Goal: Answer question/provide support: Share knowledge or assist other users

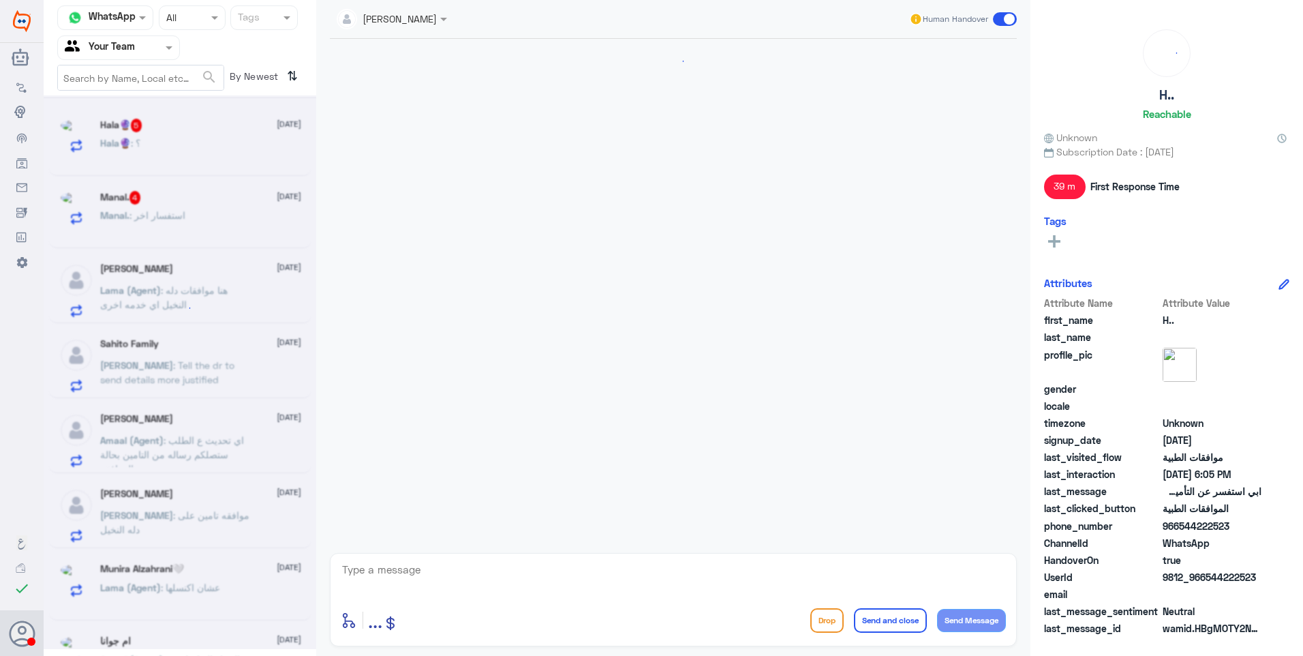
scroll to position [504, 0]
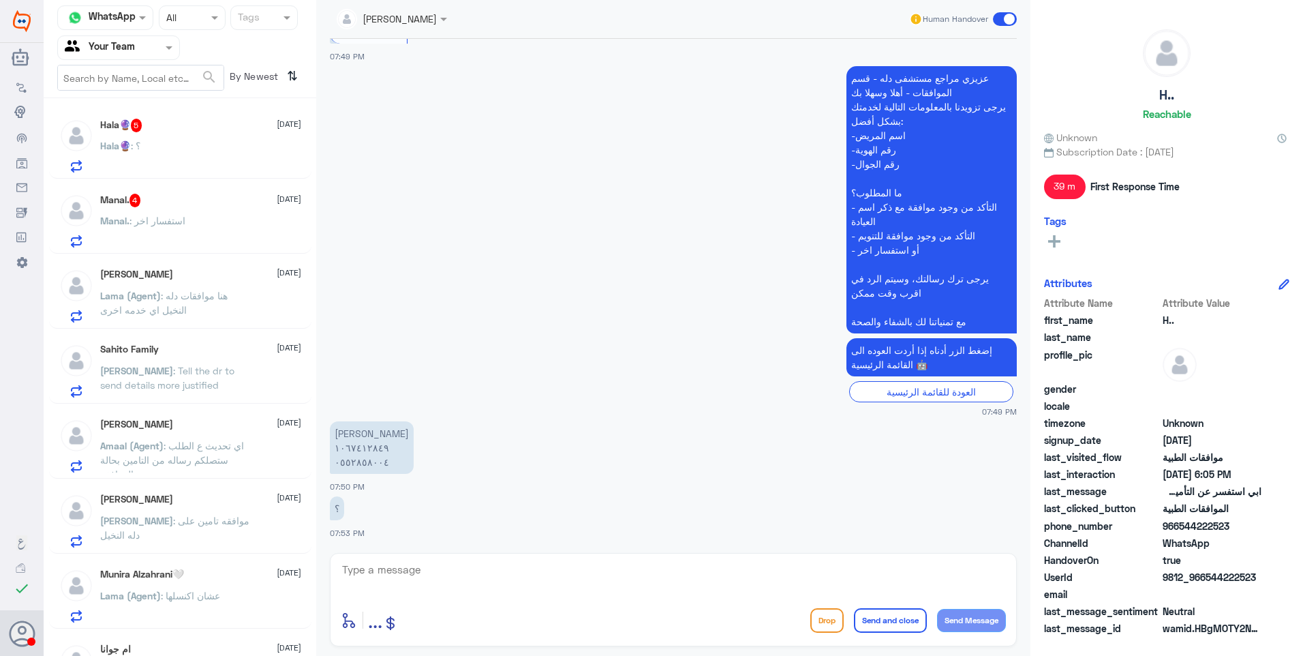
click at [164, 140] on div "Hala🔮 5 [DATE] Hala🔮 : ؟" at bounding box center [200, 146] width 201 height 54
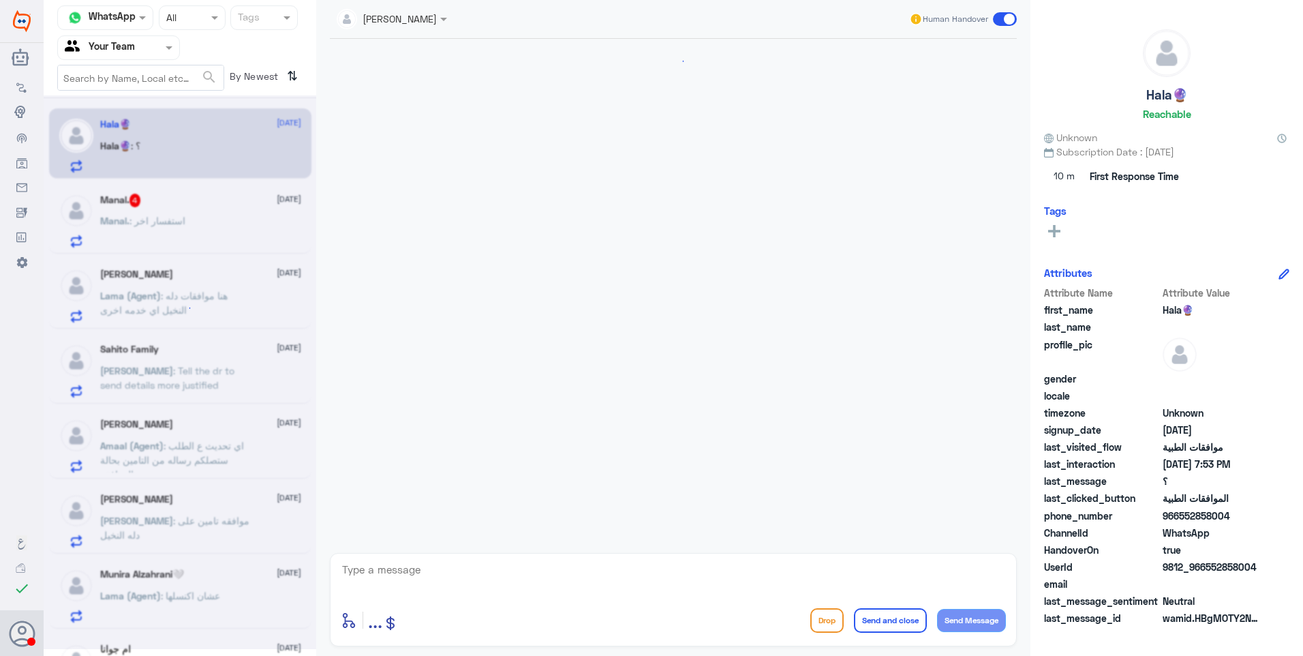
scroll to position [504, 0]
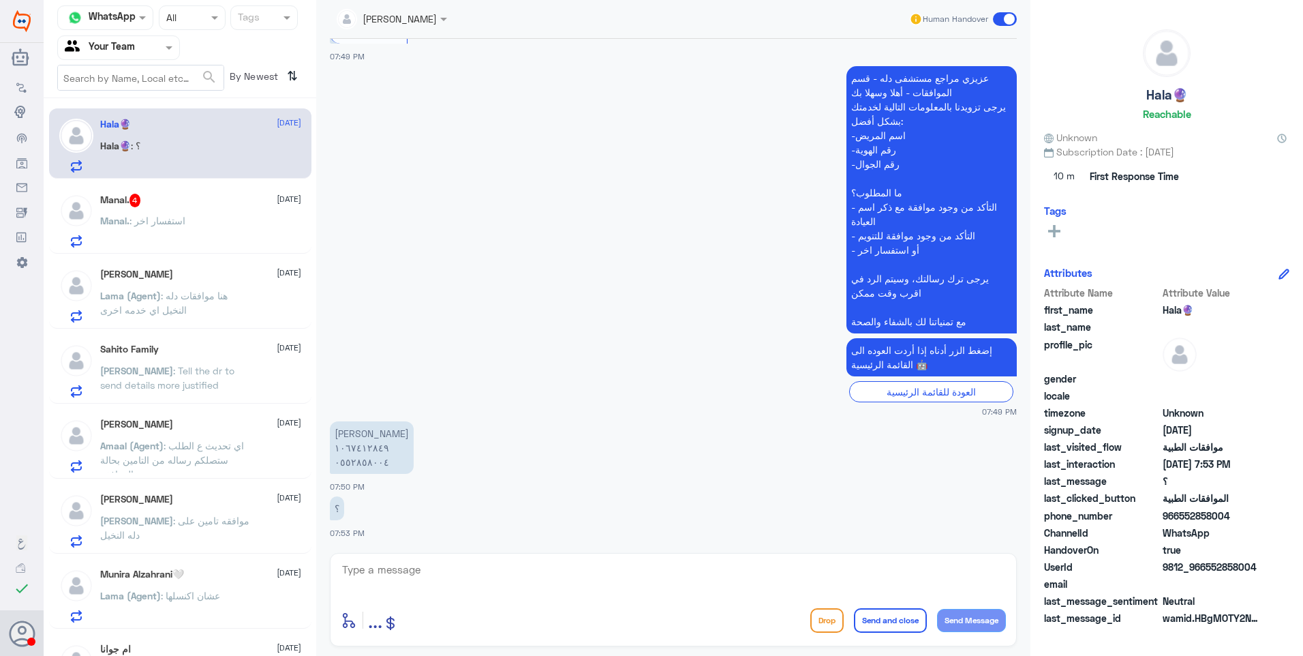
click at [215, 241] on div "Manal. : استفسار اخر" at bounding box center [200, 232] width 201 height 31
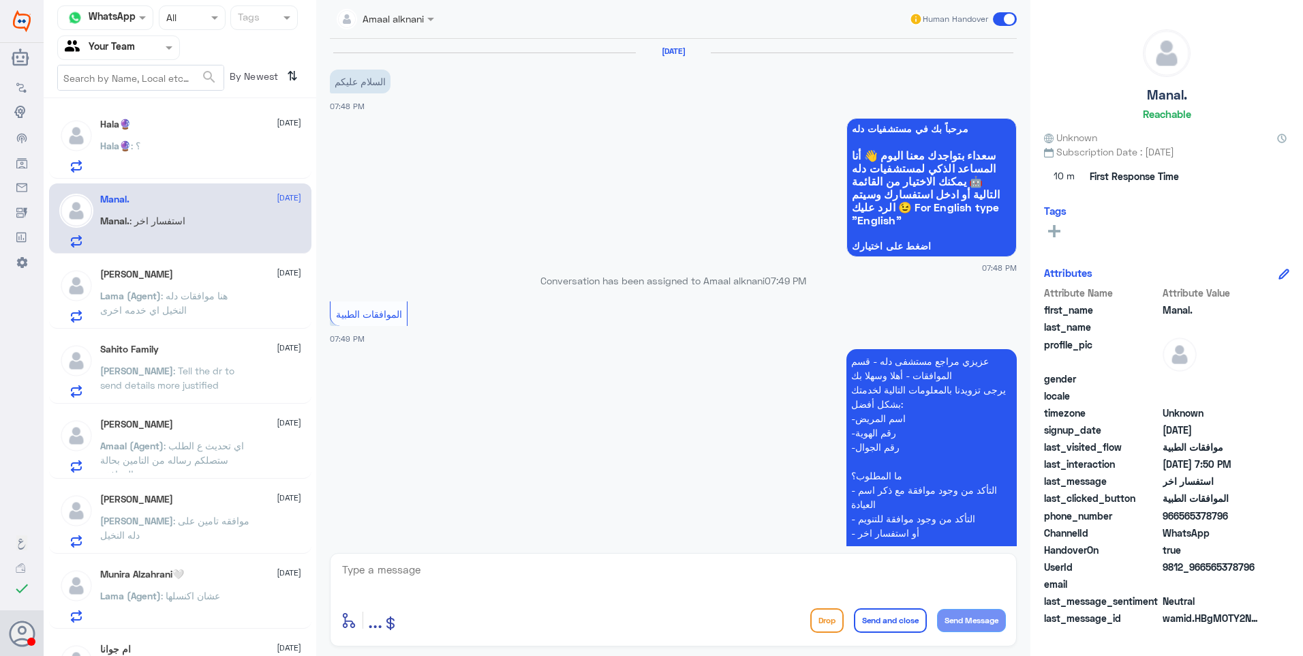
scroll to position [283, 0]
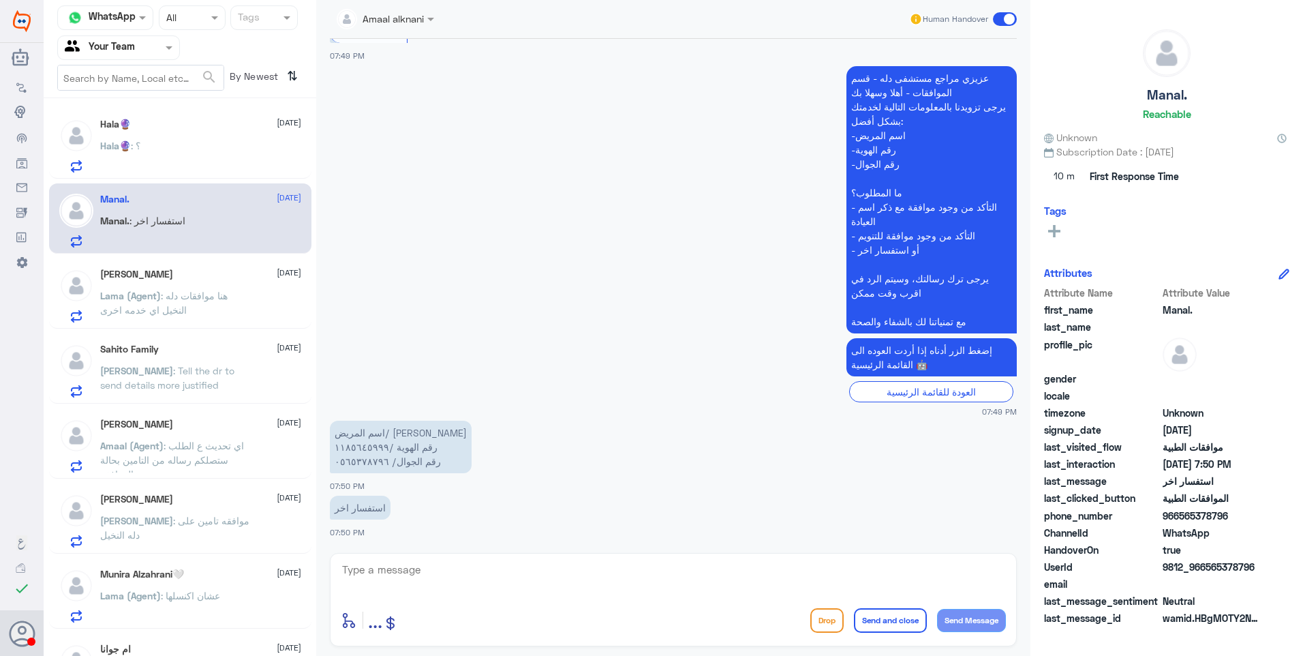
click at [232, 314] on p "Lama (Agent) : هنا موافقات دله النخيل اي خدمه اخرى" at bounding box center [176, 305] width 153 height 34
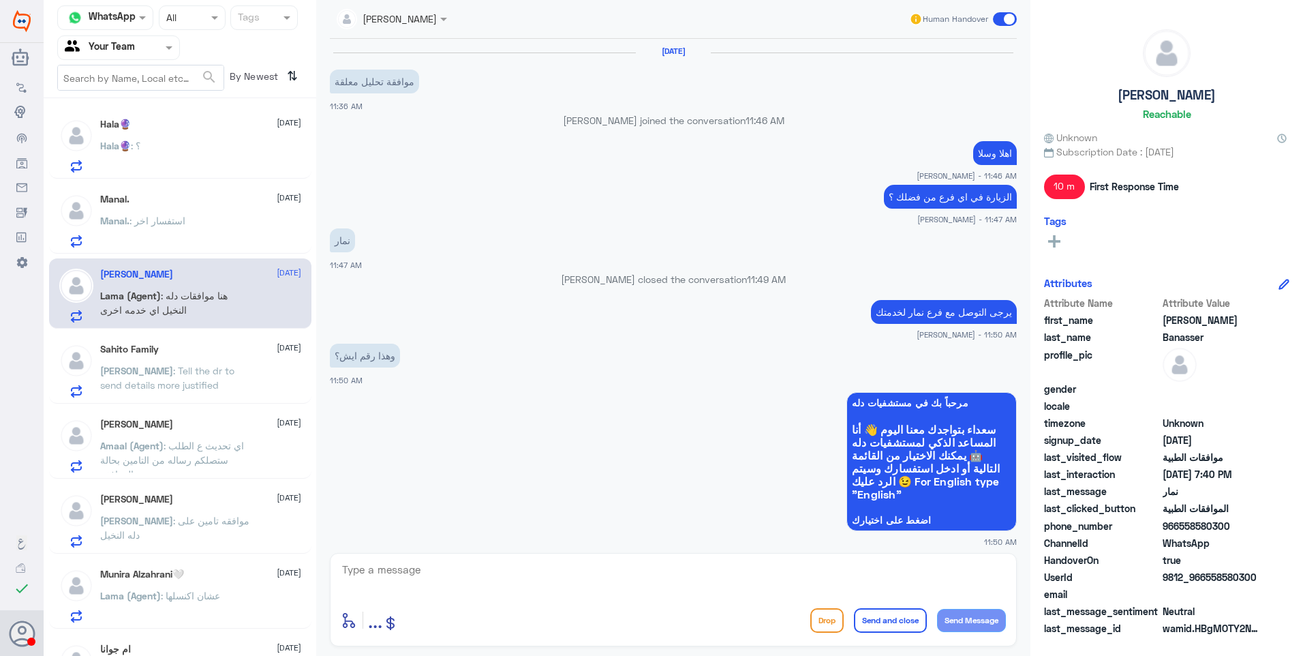
scroll to position [797, 0]
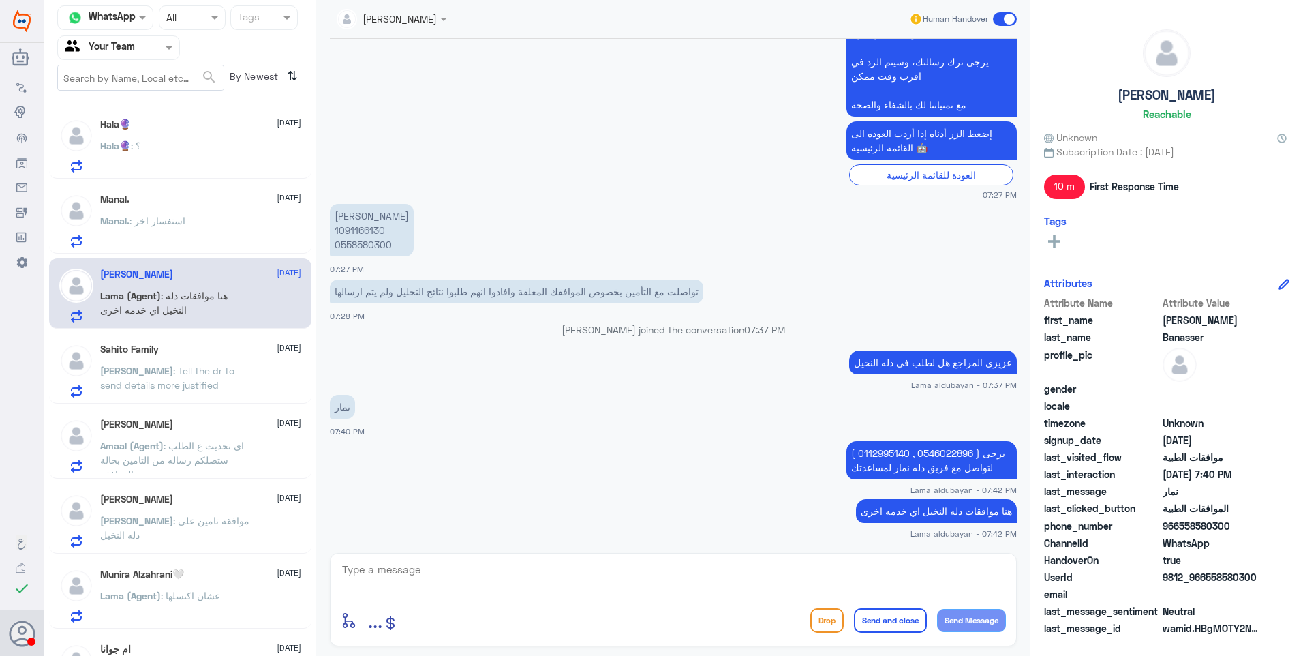
click at [190, 398] on div "[PERSON_NAME] Family [DATE] [PERSON_NAME] : Tell the dr to send details more ju…" at bounding box center [180, 368] width 262 height 70
click at [196, 357] on div "[PERSON_NAME] Family [DATE] [PERSON_NAME] : Tell the dr to send details more ju…" at bounding box center [200, 370] width 201 height 54
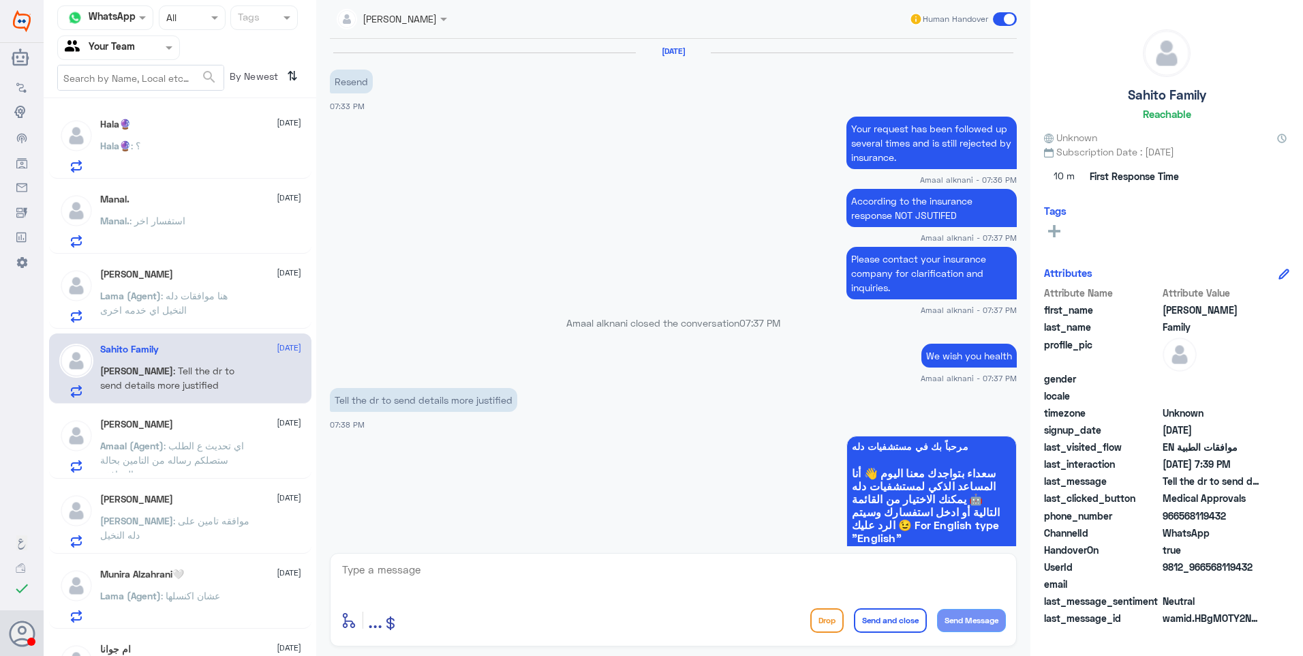
scroll to position [937, 0]
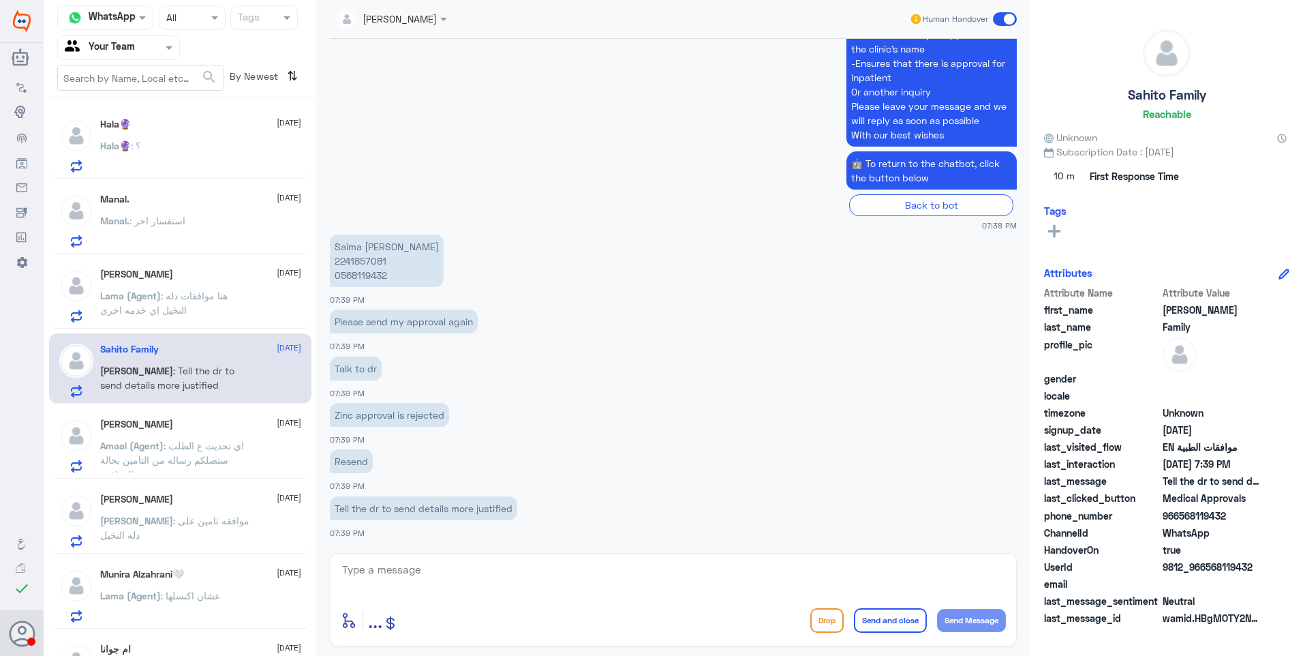
click at [353, 264] on p "Saima [PERSON_NAME] 2241857081 0568119432" at bounding box center [387, 260] width 114 height 52
copy p "2241857081"
